Goal: Transaction & Acquisition: Purchase product/service

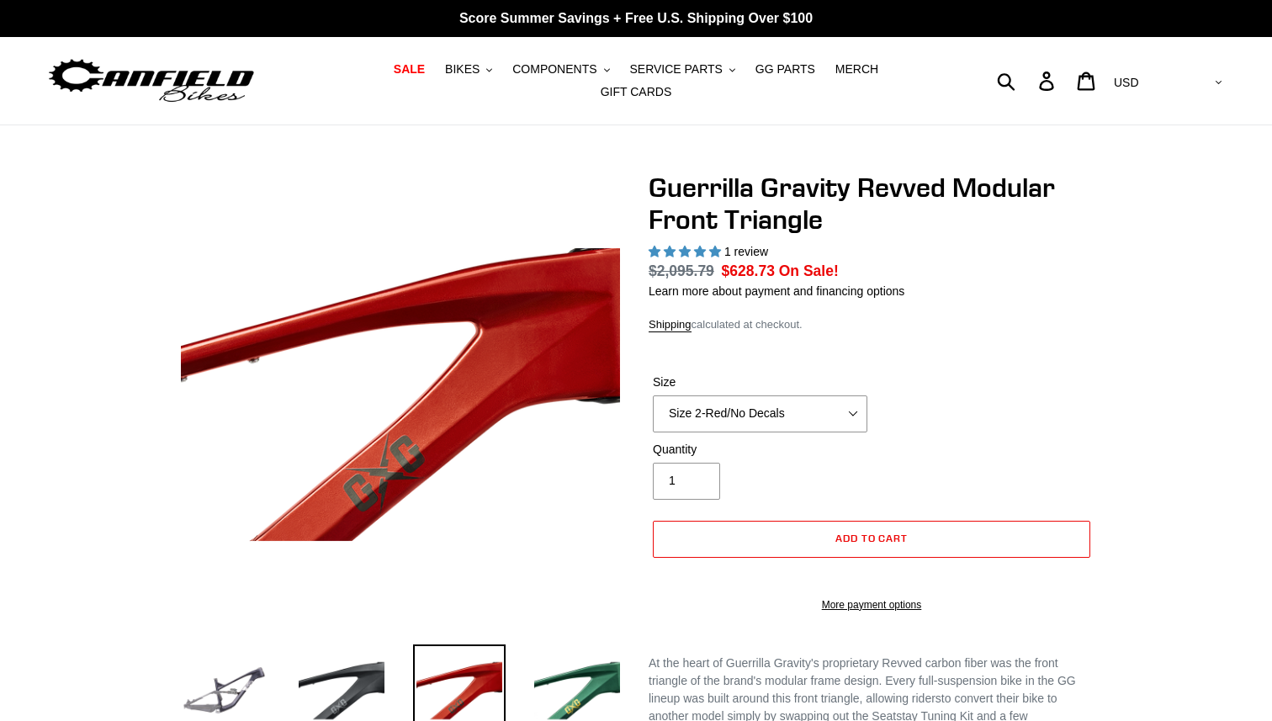
select select "highest-rating"
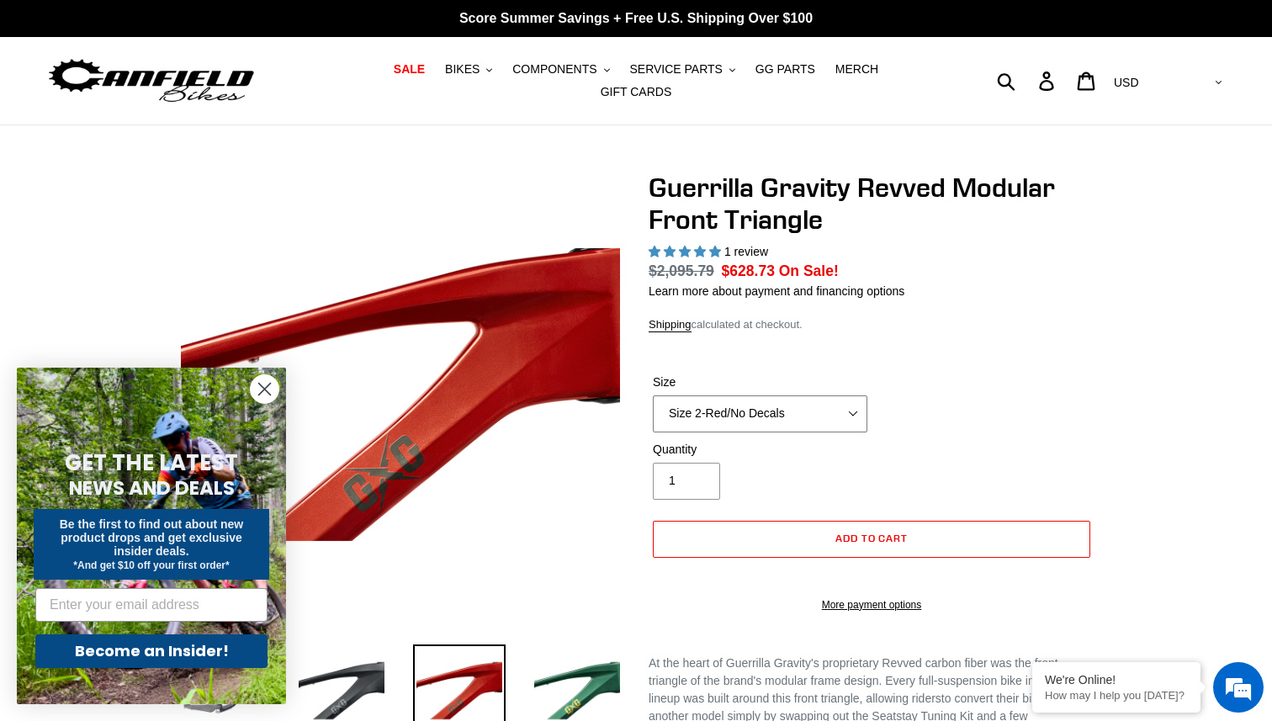
click at [818, 395] on select "Size 2-Gloss Black/No Decals Size 2-Black/Red Decals Size 2-Black/Silver Decals…" at bounding box center [760, 413] width 214 height 37
click at [653, 395] on select "Size 2-Gloss Black/No Decals Size 2-Black/Red Decals Size 2-Black/Silver Decals…" at bounding box center [760, 413] width 214 height 37
click at [818, 395] on select "Size 2-Gloss Black/No Decals Size 2-Black/Red Decals Size 2-Black/Silver Decals…" at bounding box center [760, 413] width 214 height 37
click at [653, 395] on select "Size 2-Gloss Black/No Decals Size 2-Black/Red Decals Size 2-Black/Silver Decals…" at bounding box center [760, 413] width 214 height 37
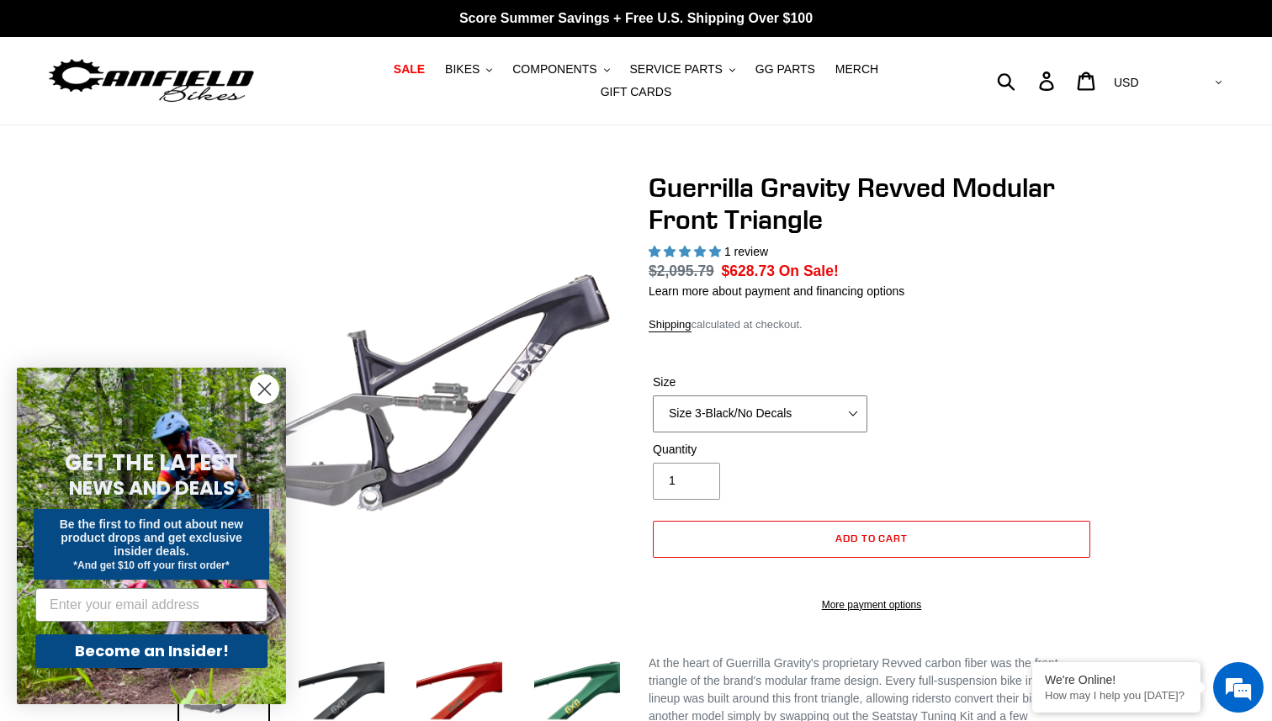
click at [743, 402] on select "Size 2-Gloss Black/No Decals Size 2-Black/Red Decals Size 2-Black/Silver Decals…" at bounding box center [760, 413] width 214 height 37
click at [653, 395] on select "Size 2-Gloss Black/No Decals Size 2-Black/Red Decals Size 2-Black/Silver Decals…" at bounding box center [760, 413] width 214 height 37
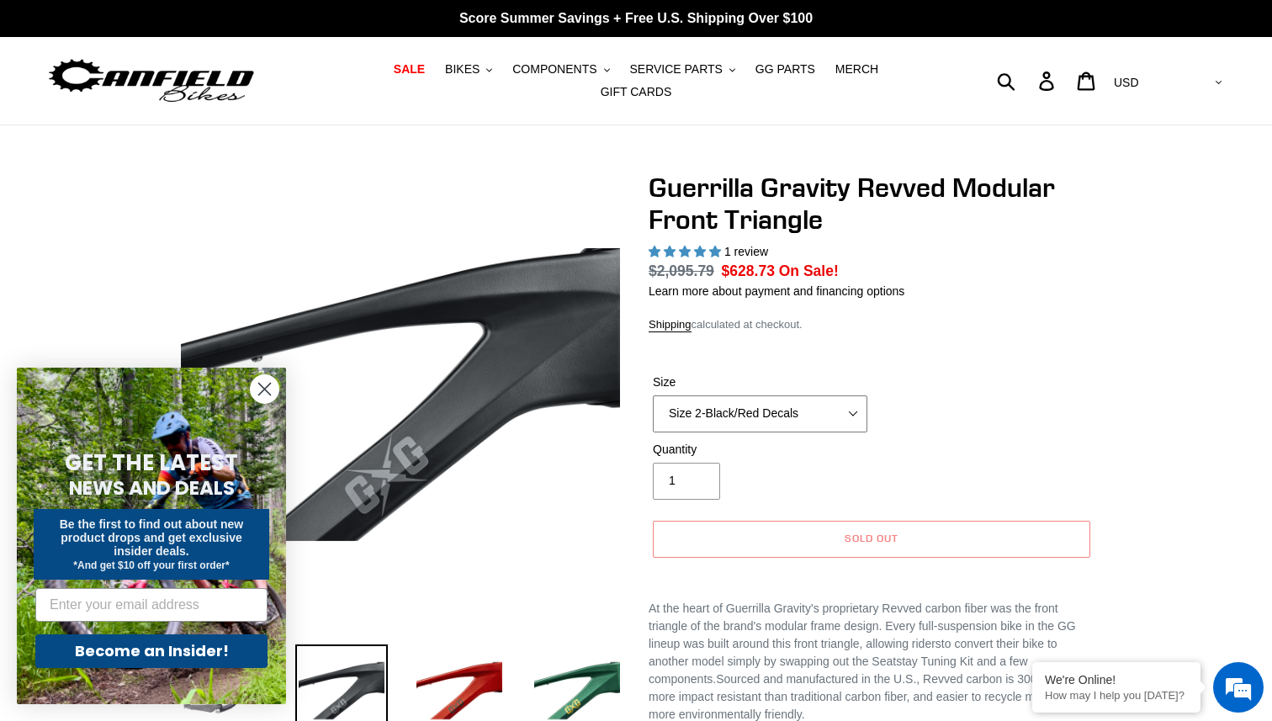
click at [770, 410] on select "Size 2-Gloss Black/No Decals Size 2-Black/Red Decals Size 2-Black/Silver Decals…" at bounding box center [760, 413] width 214 height 37
click at [653, 395] on select "Size 2-Gloss Black/No Decals Size 2-Black/Red Decals Size 2-Black/Silver Decals…" at bounding box center [760, 413] width 214 height 37
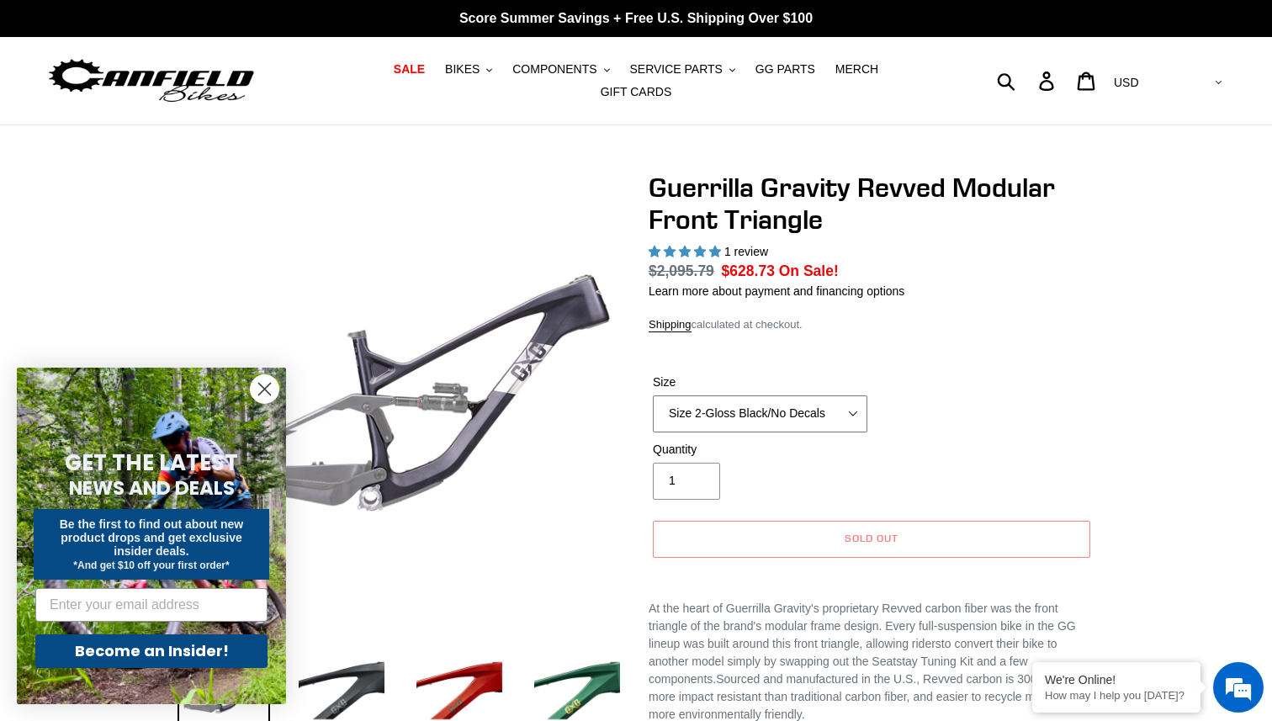
click at [778, 397] on select "Size 2-Gloss Black/No Decals Size 2-Black/Red Decals Size 2-Black/Silver Decals…" at bounding box center [760, 413] width 214 height 37
select select "Size 2-Black/Black Decals"
click at [653, 395] on select "Size 2-Gloss Black/No Decals Size 2-Black/Red Decals Size 2-Black/Silver Decals…" at bounding box center [760, 413] width 214 height 37
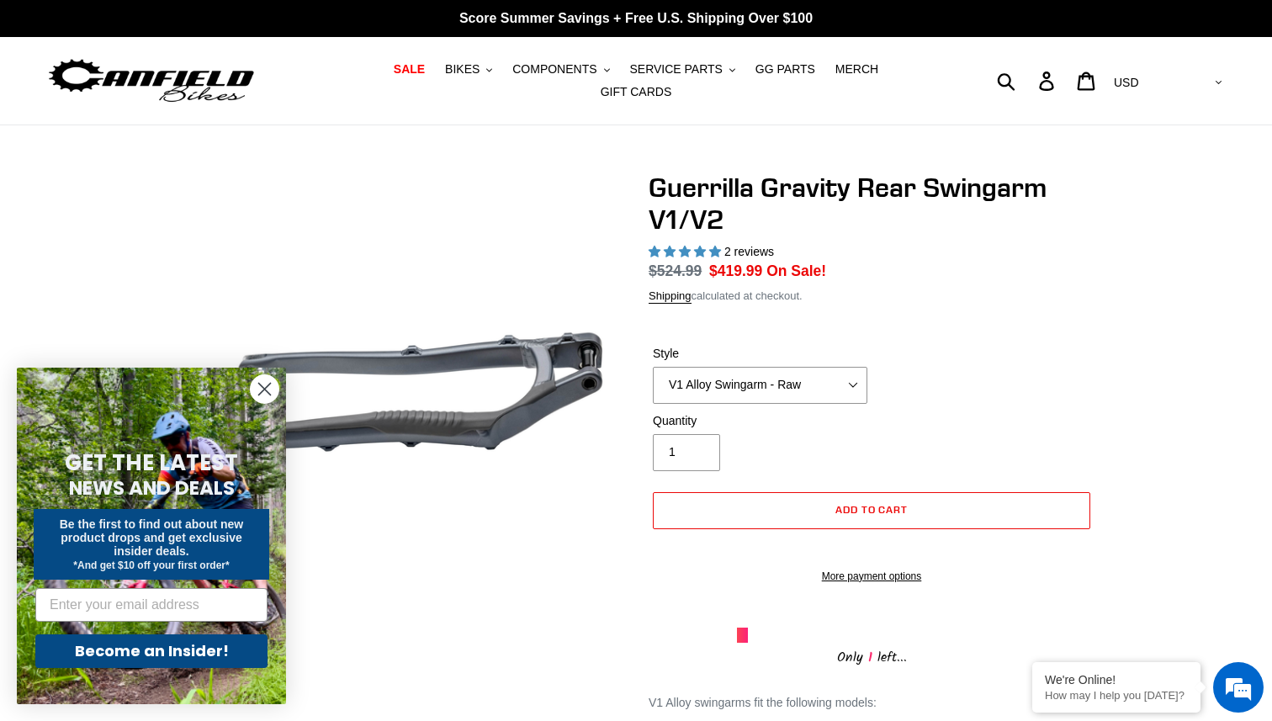
select select "highest-rating"
click at [780, 378] on select "V1 Alloy Swingarm - Raw V1 Alloy Swingarm - Black V2 Revved Carbon Swingarm - G…" at bounding box center [760, 385] width 214 height 37
click at [653, 367] on select "V1 Alloy Swingarm - Raw V1 Alloy Swingarm - Black V2 Revved Carbon Swingarm - G…" at bounding box center [760, 385] width 214 height 37
click at [812, 375] on select "V1 Alloy Swingarm - Raw V1 Alloy Swingarm - Black V2 Revved Carbon Swingarm - G…" at bounding box center [760, 385] width 214 height 37
select select "V1 Alloy Swingarm - Black"
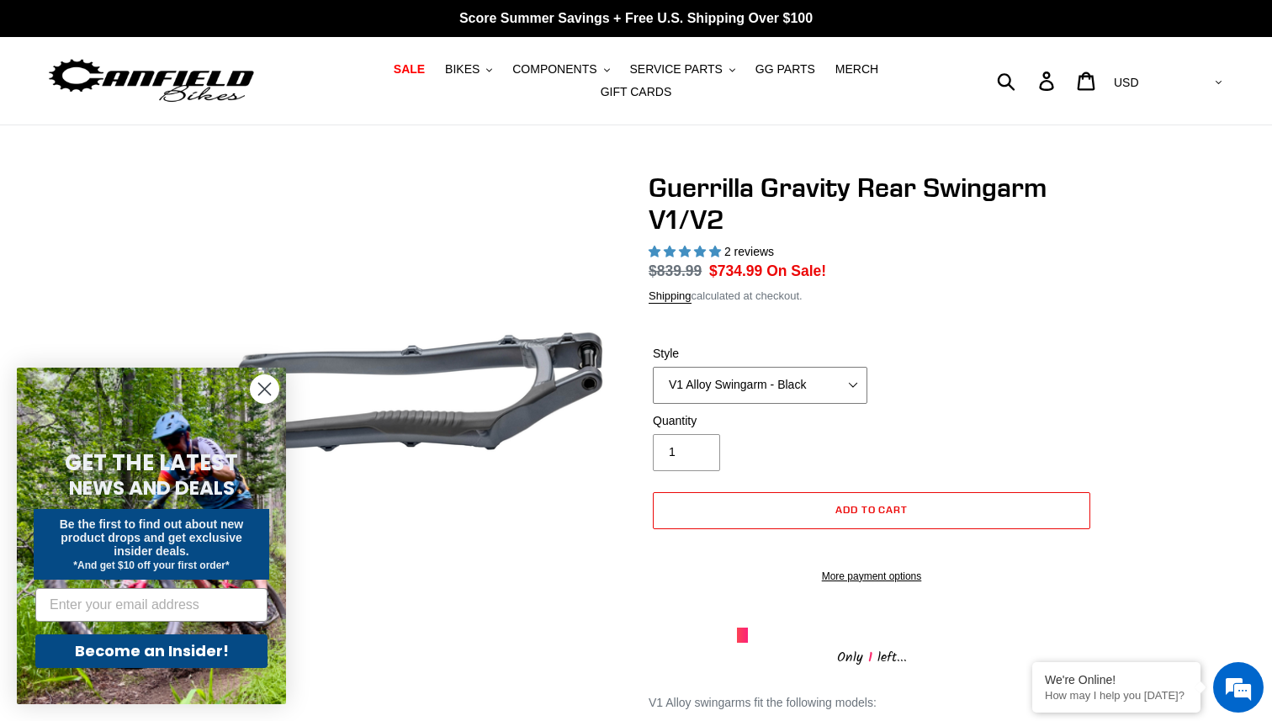
click at [653, 367] on select "V1 Alloy Swingarm - Raw V1 Alloy Swingarm - Black V2 Revved Carbon Swingarm - G…" at bounding box center [760, 385] width 214 height 37
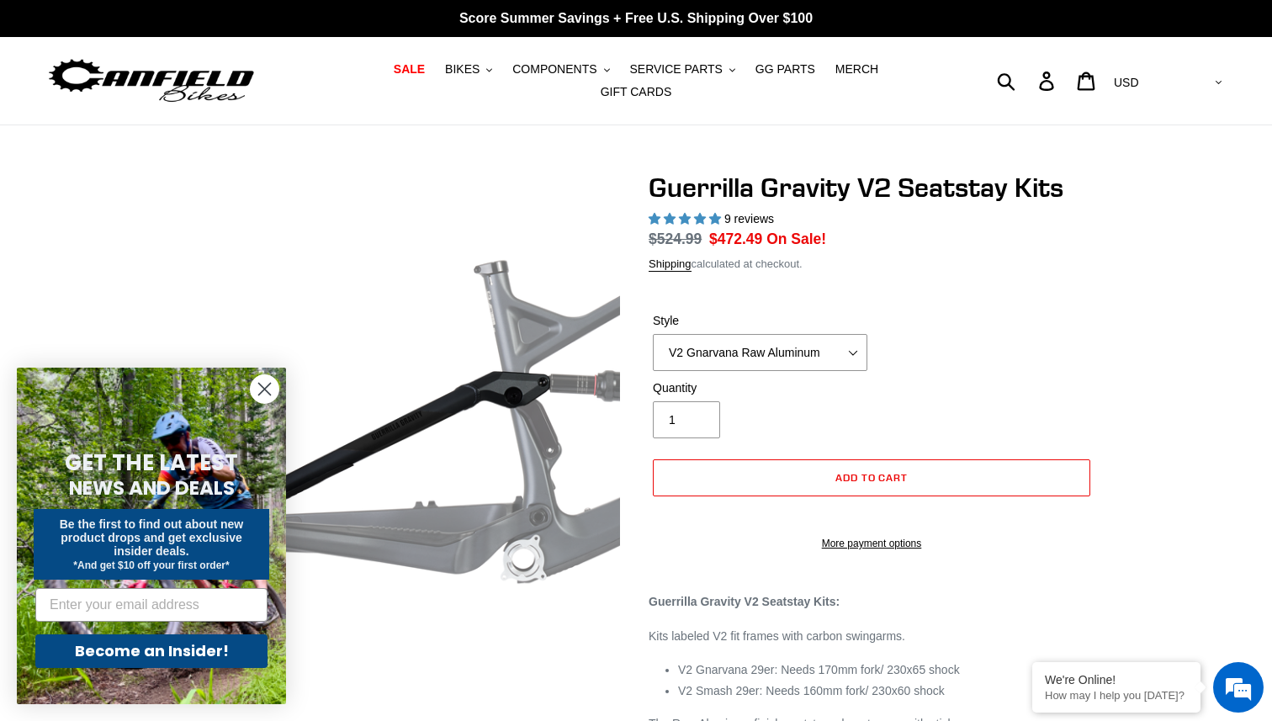
select select "highest-rating"
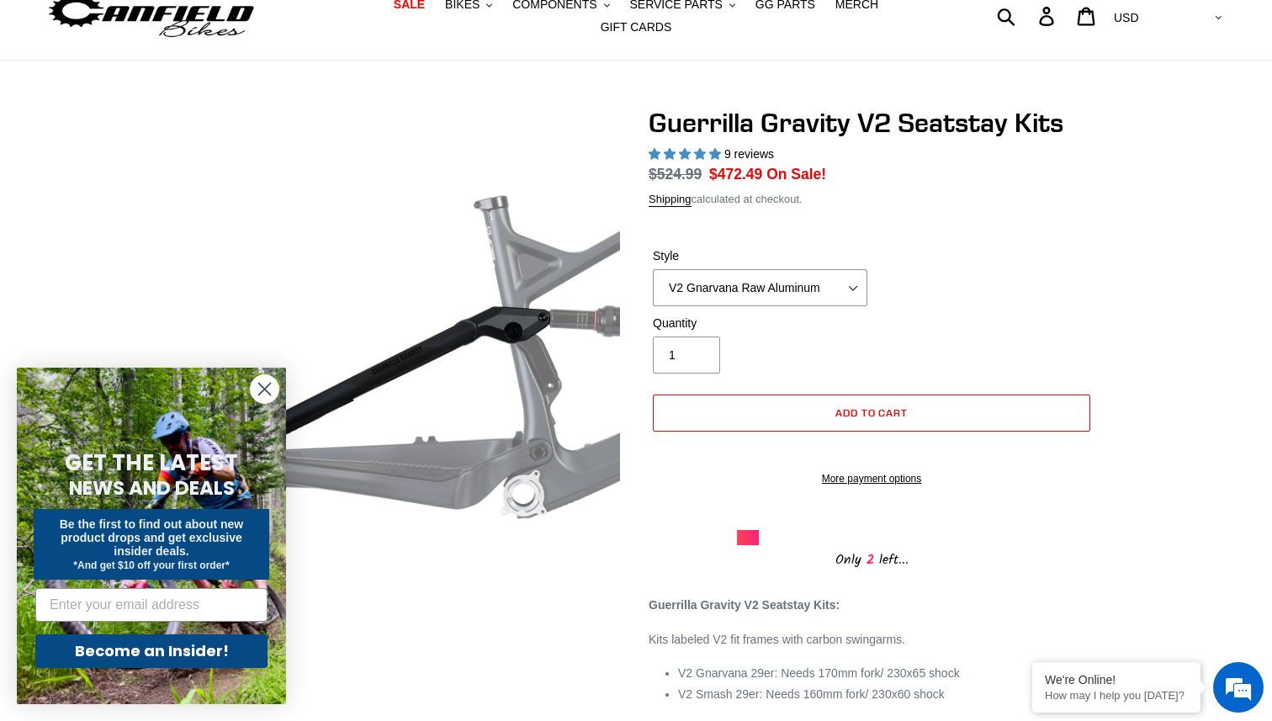
scroll to position [62, 0]
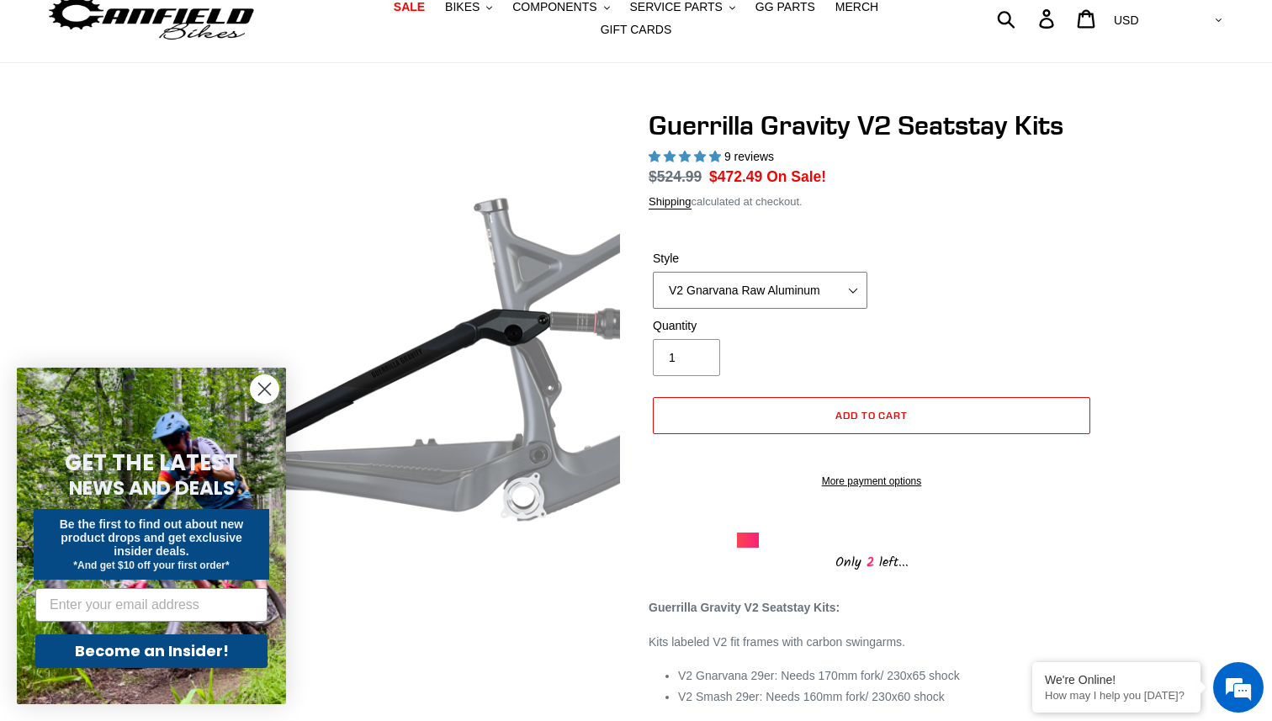
click at [830, 278] on select "V2 Gnarvana Raw Aluminum" at bounding box center [760, 290] width 214 height 37
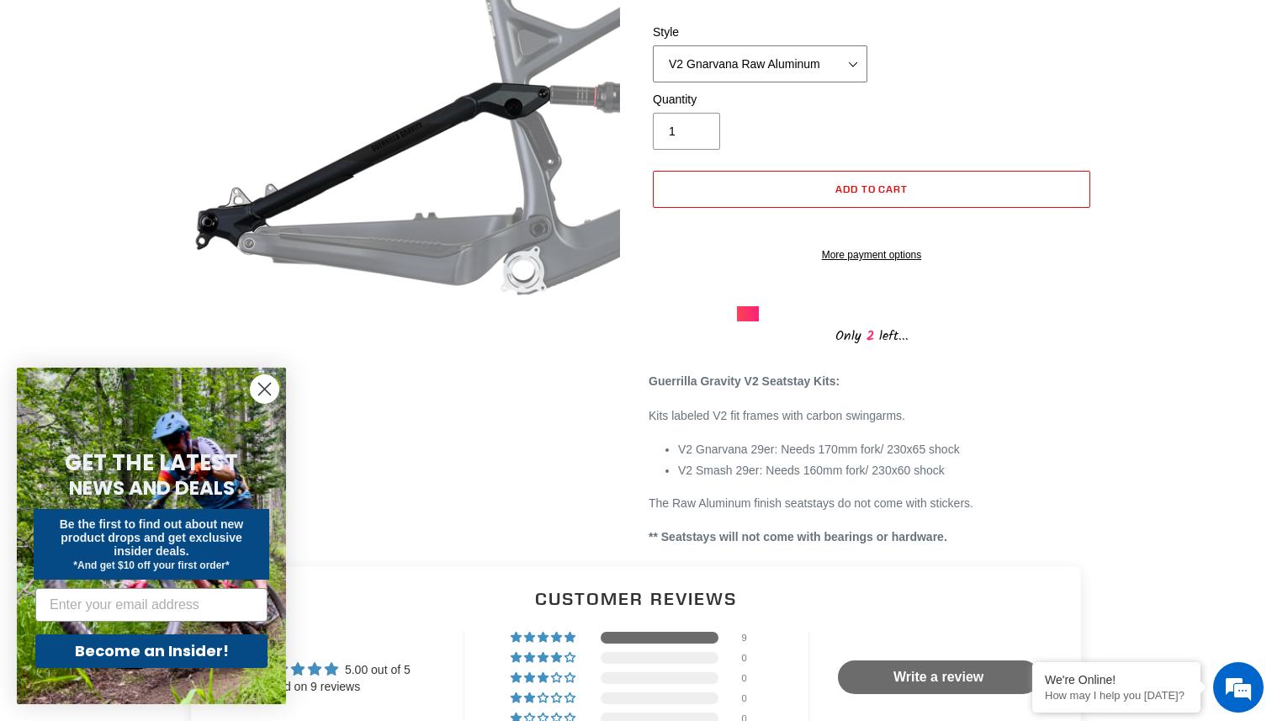
scroll to position [130, 0]
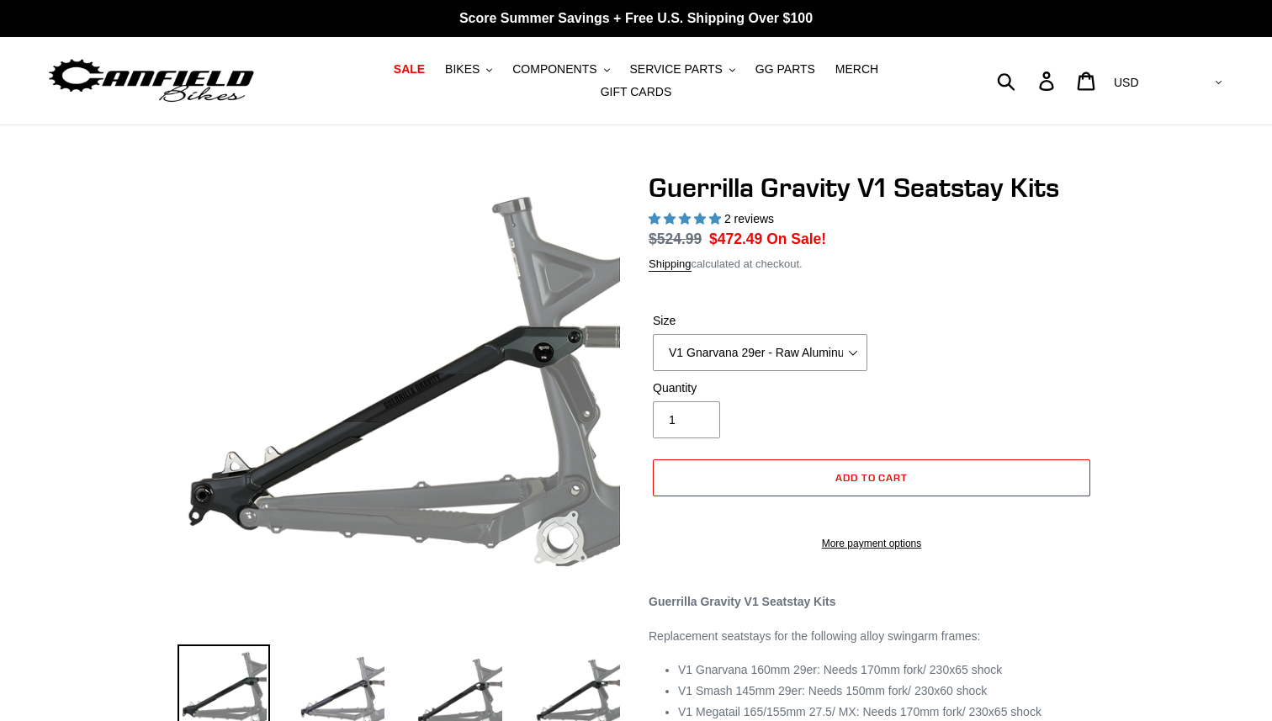
select select "highest-rating"
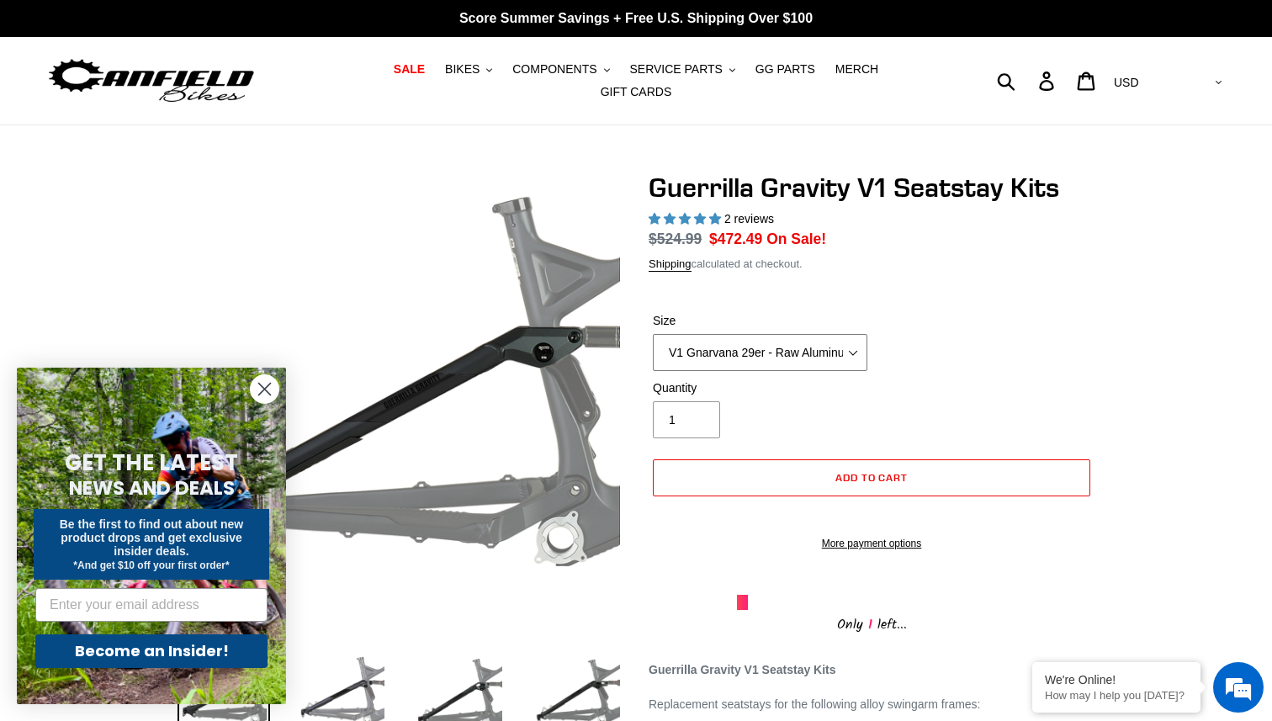
click at [802, 344] on select "V1 Gnarvana 29er - Raw Aluminum" at bounding box center [760, 352] width 214 height 37
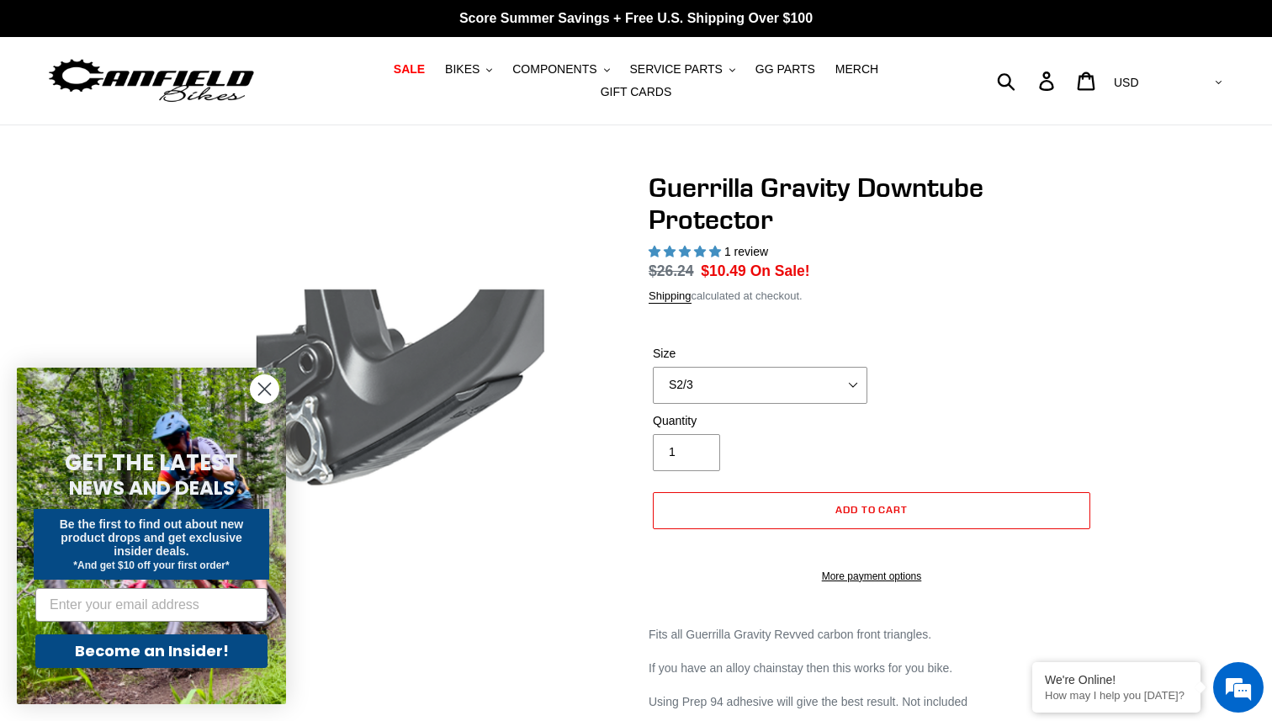
select select "highest-rating"
click at [822, 369] on select "S2/3 S4" at bounding box center [760, 385] width 214 height 37
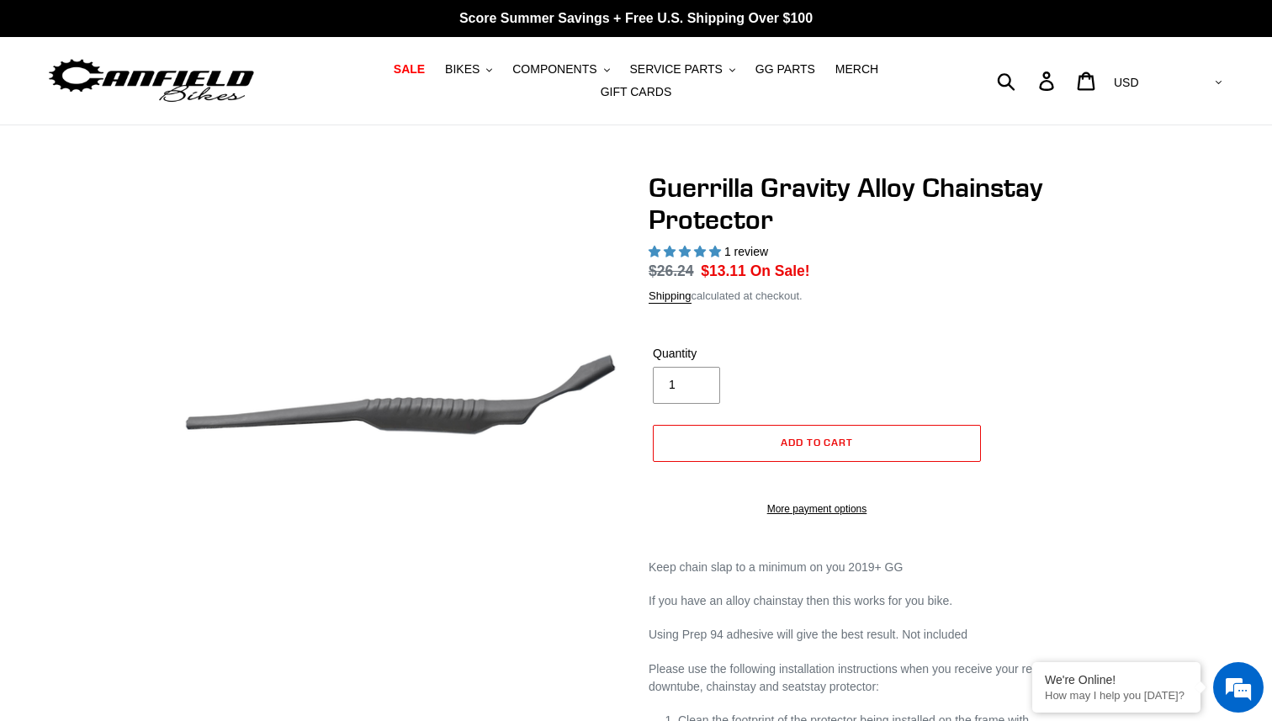
select select "highest-rating"
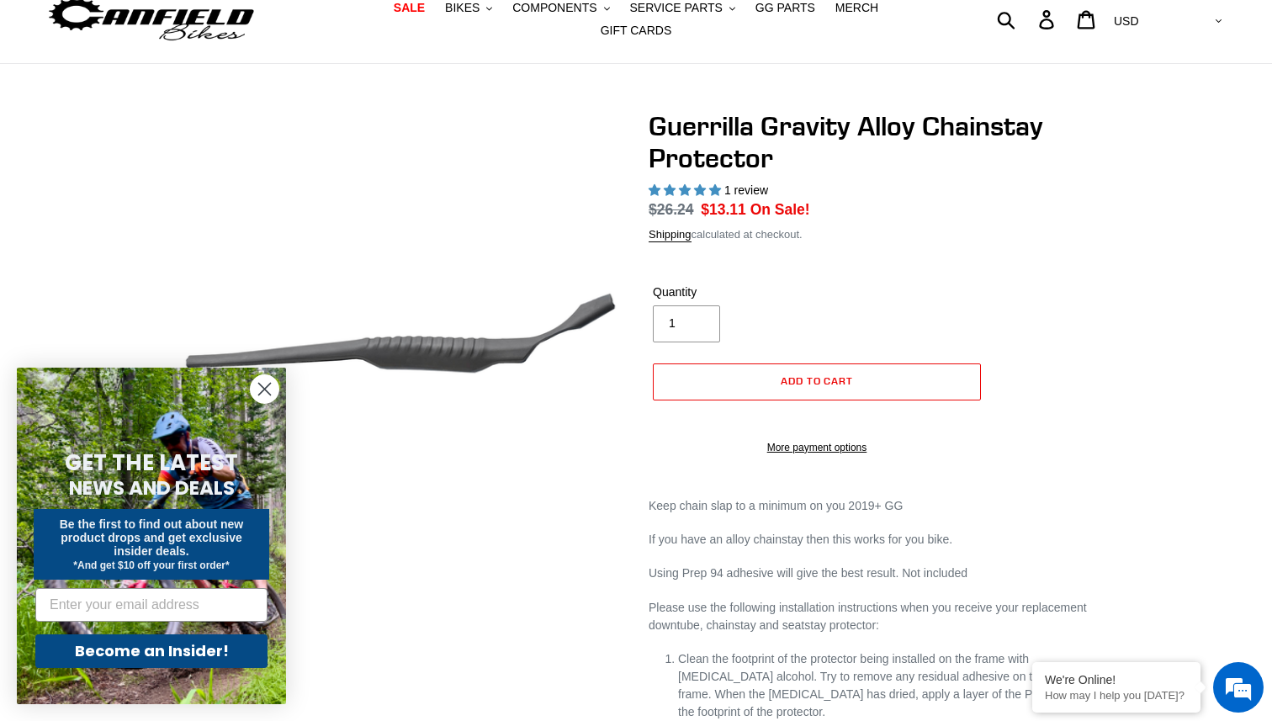
scroll to position [103, 0]
